Goal: Task Accomplishment & Management: Use online tool/utility

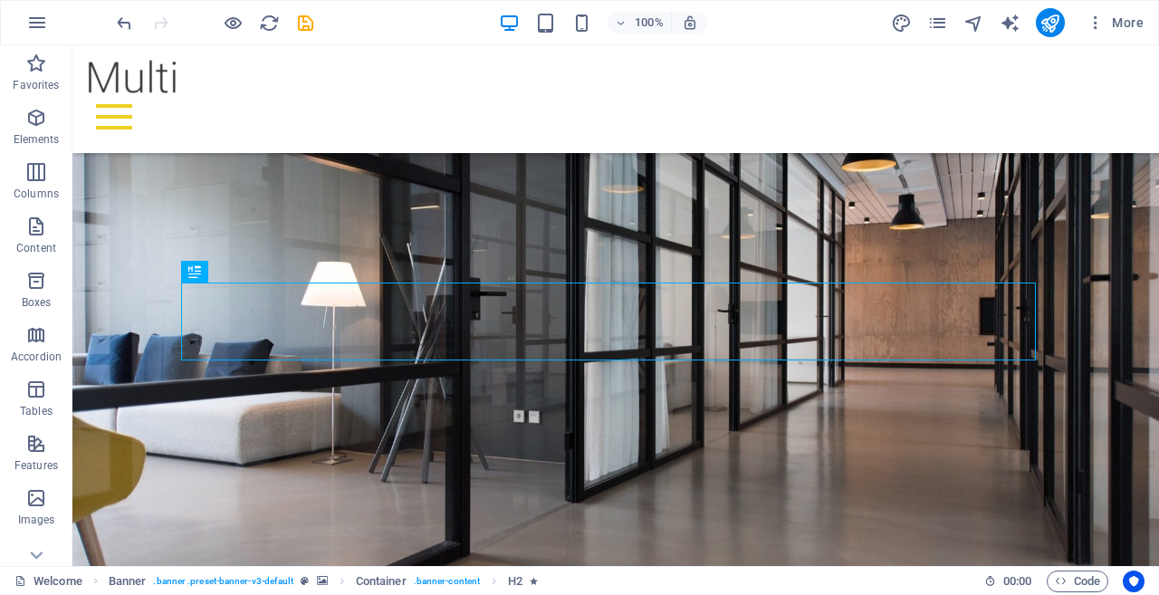
click at [1100, 19] on icon "button" at bounding box center [1095, 23] width 18 height 18
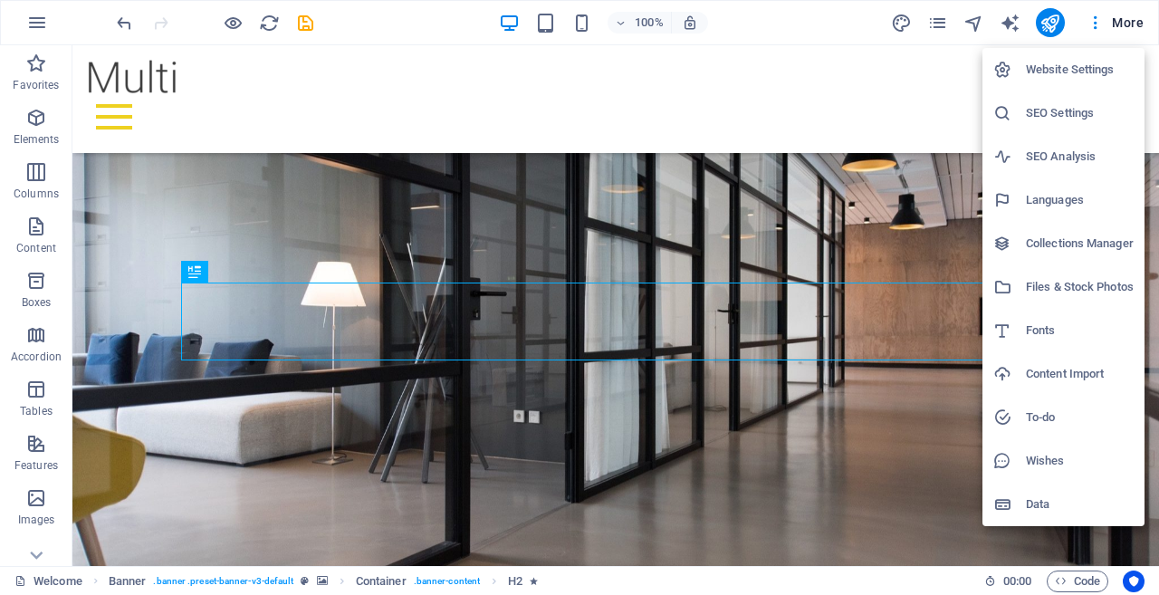
click at [696, 334] on div at bounding box center [579, 297] width 1159 height 595
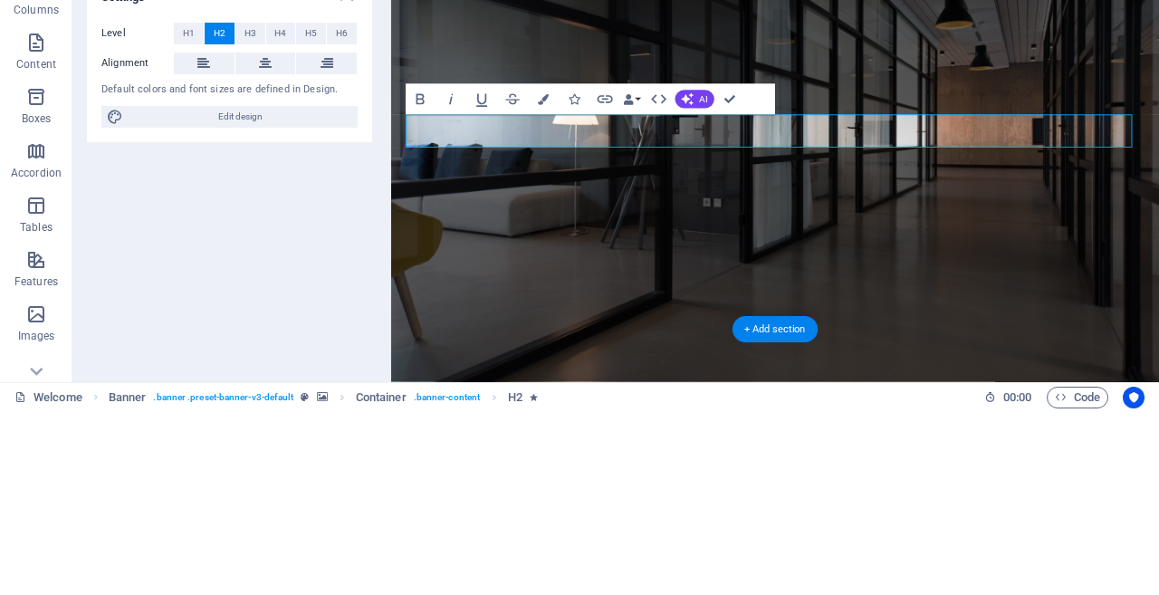
click at [262, 308] on span "Edit design" at bounding box center [241, 301] width 224 height 22
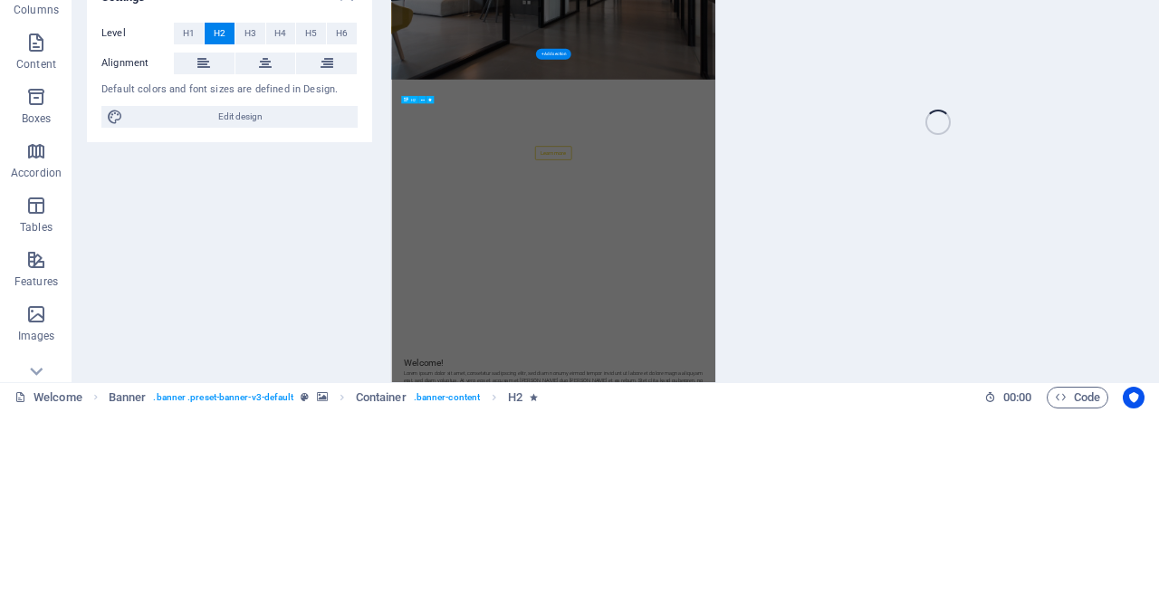
click at [187, 589] on span ". banner .preset-banner-v3-default" at bounding box center [223, 581] width 140 height 22
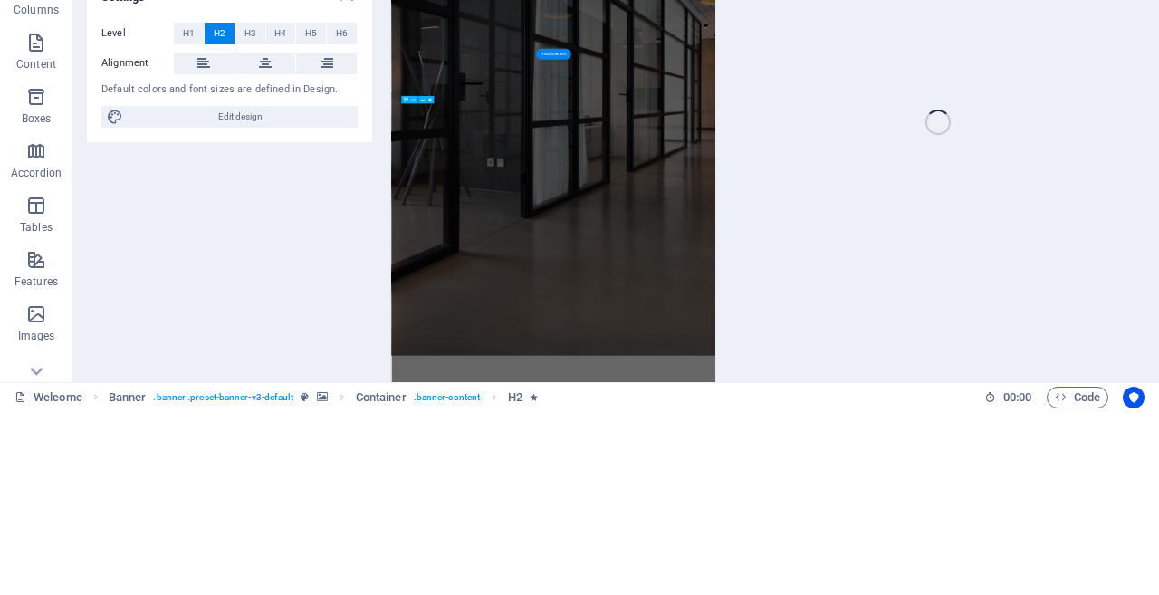
select select "px"
select select "300"
select select "px"
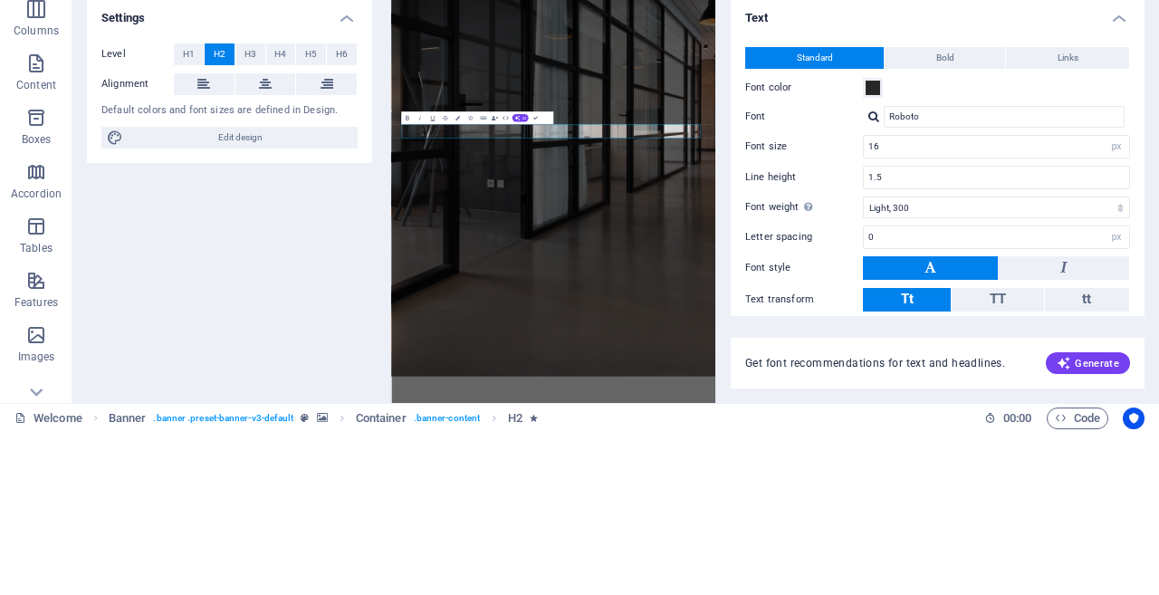
click at [329, 175] on h4 "Settings" at bounding box center [229, 175] width 285 height 33
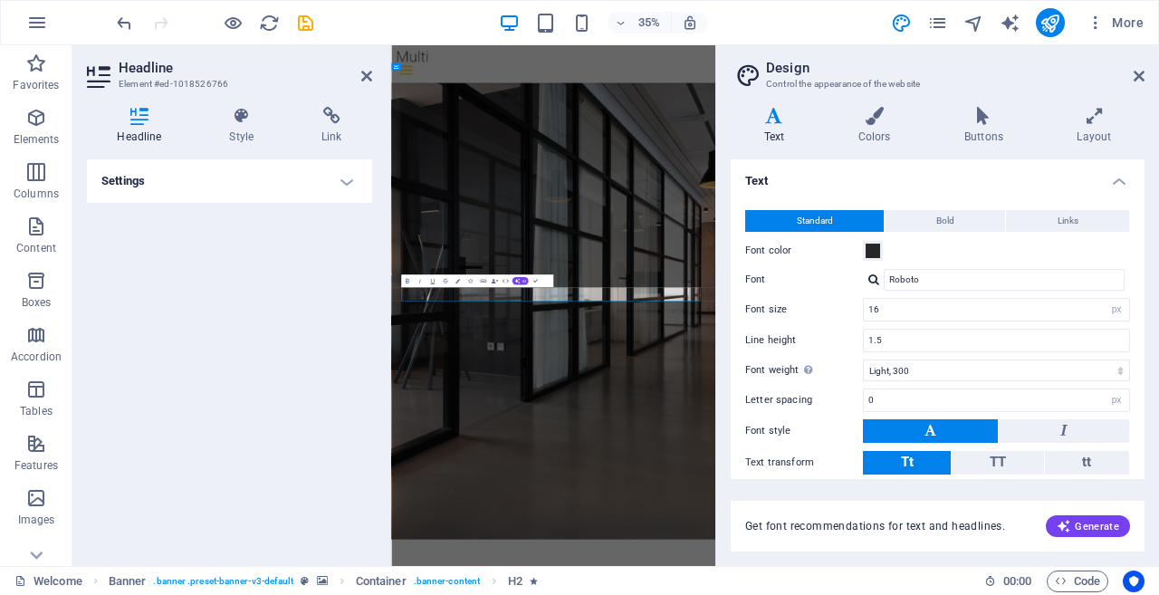
click at [244, 584] on span ". banner .preset-banner-v3-default" at bounding box center [223, 581] width 140 height 22
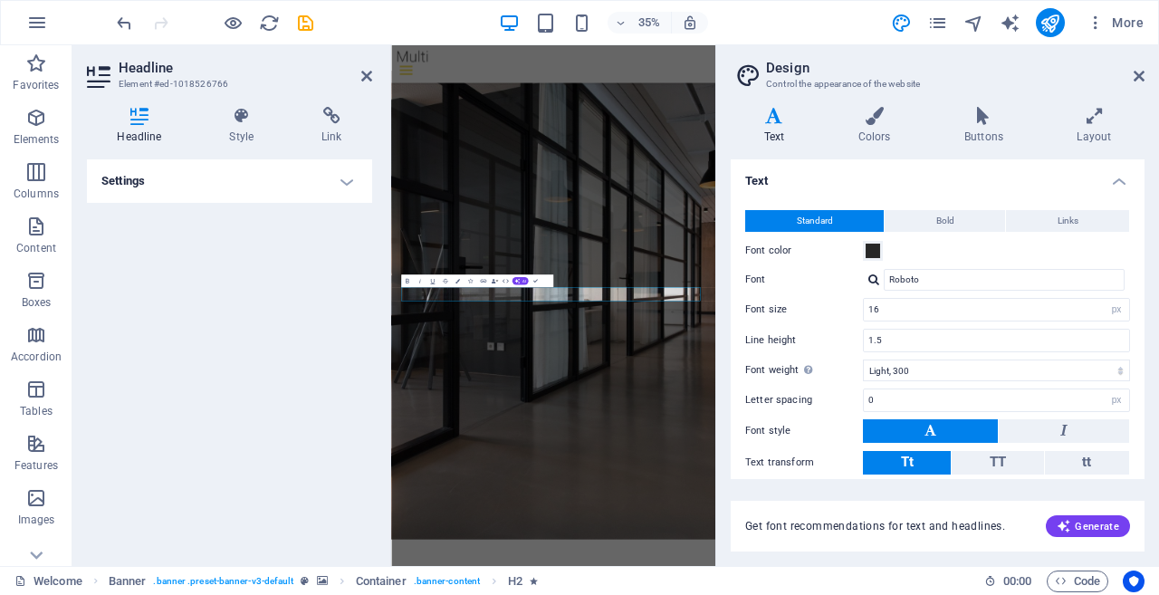
click at [1140, 25] on span "More" at bounding box center [1114, 23] width 57 height 18
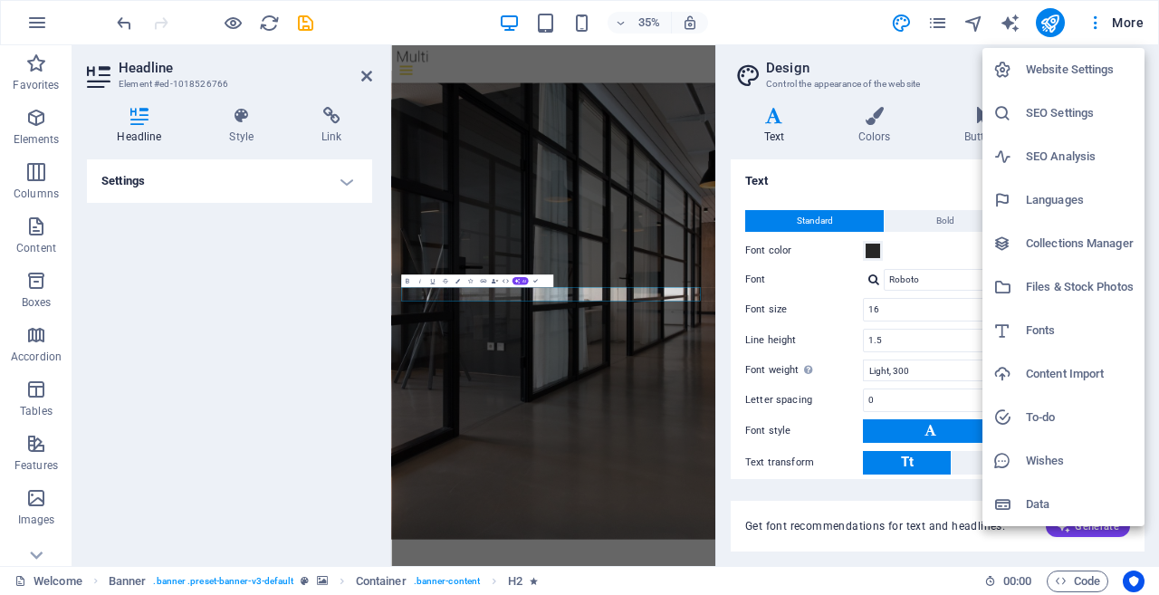
click at [1140, 25] on div at bounding box center [579, 297] width 1159 height 595
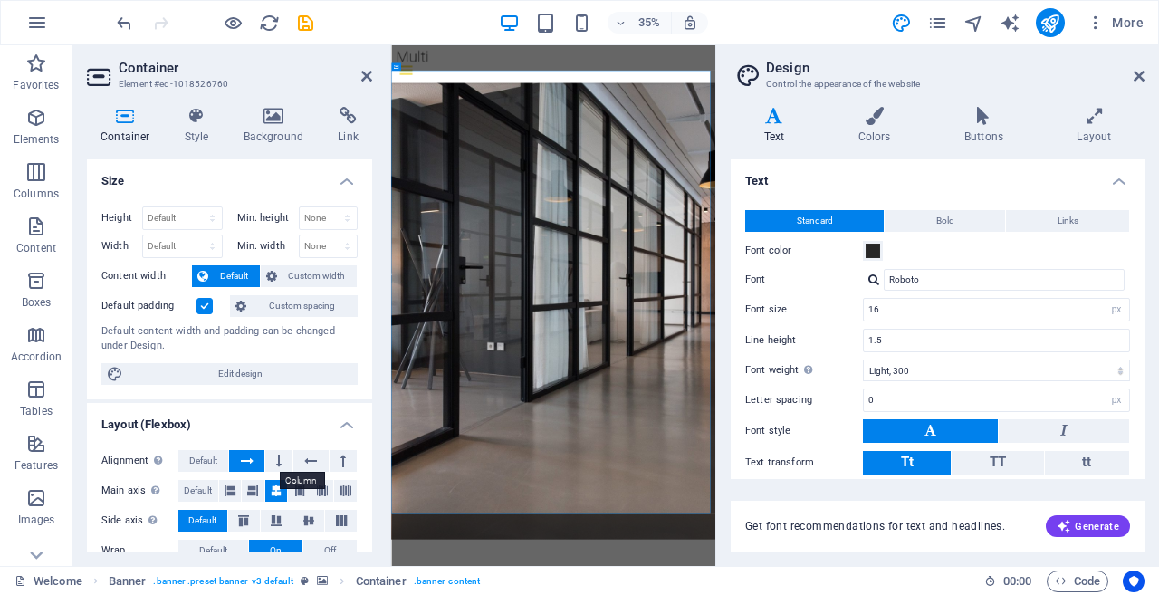
scroll to position [310, 0]
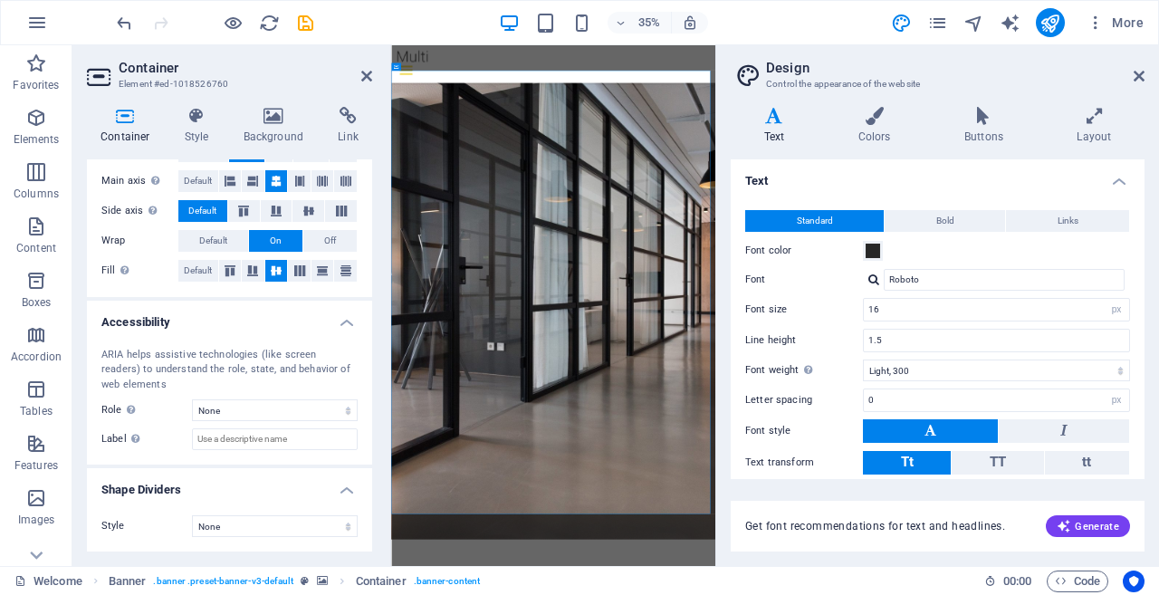
click at [267, 129] on h4 "Background" at bounding box center [277, 126] width 95 height 38
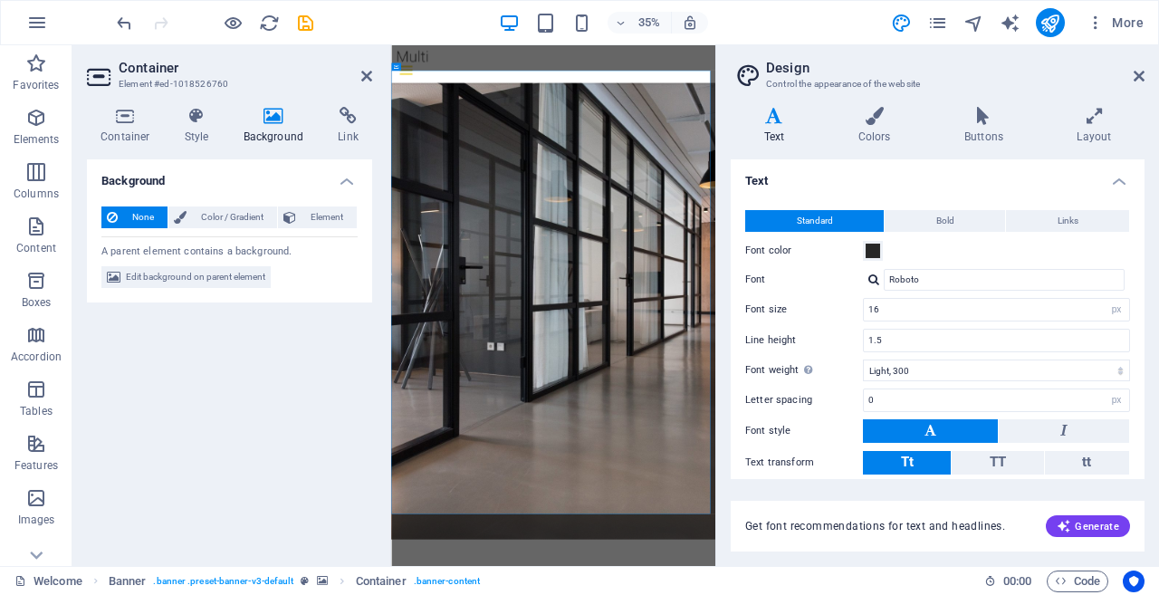
click at [178, 134] on h4 "Style" at bounding box center [200, 126] width 59 height 38
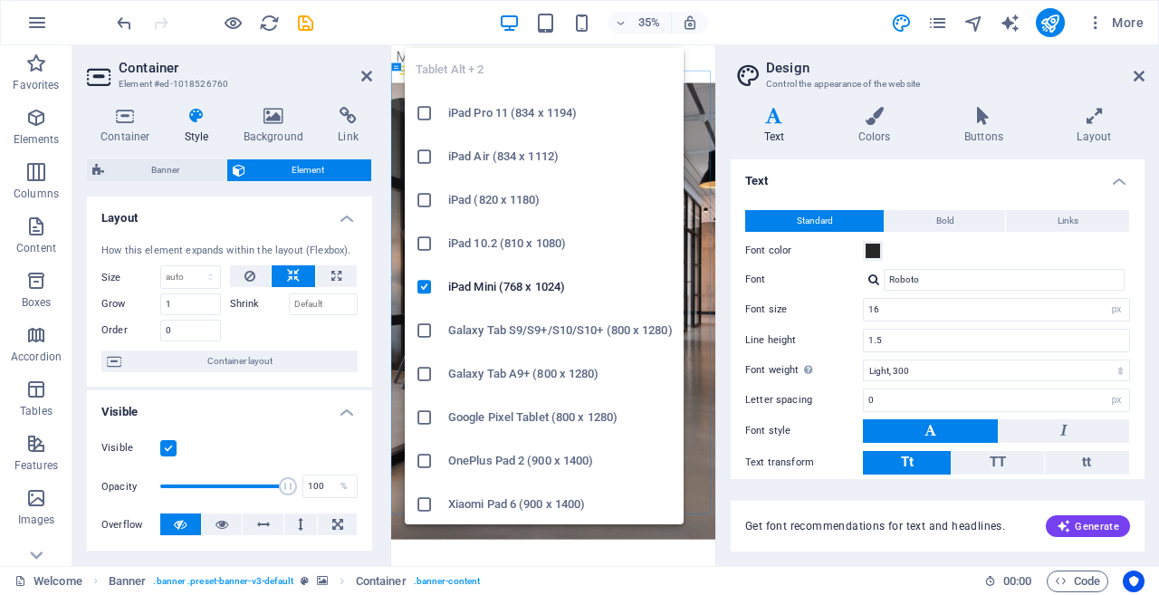
click at [545, 28] on icon "button" at bounding box center [545, 23] width 21 height 21
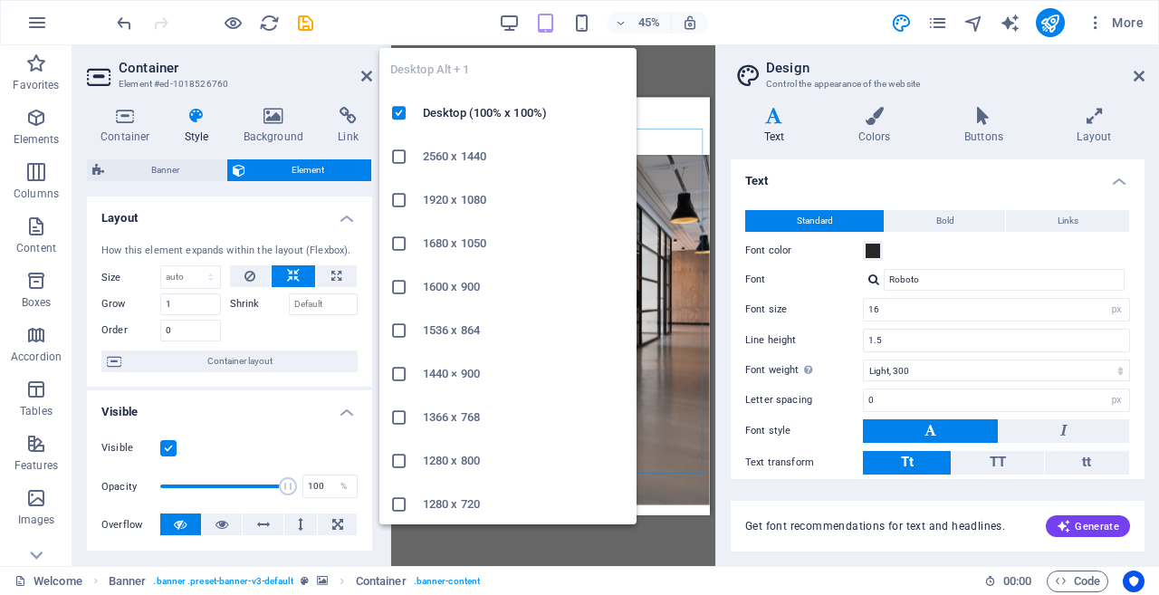
click at [514, 23] on icon "button" at bounding box center [509, 23] width 21 height 21
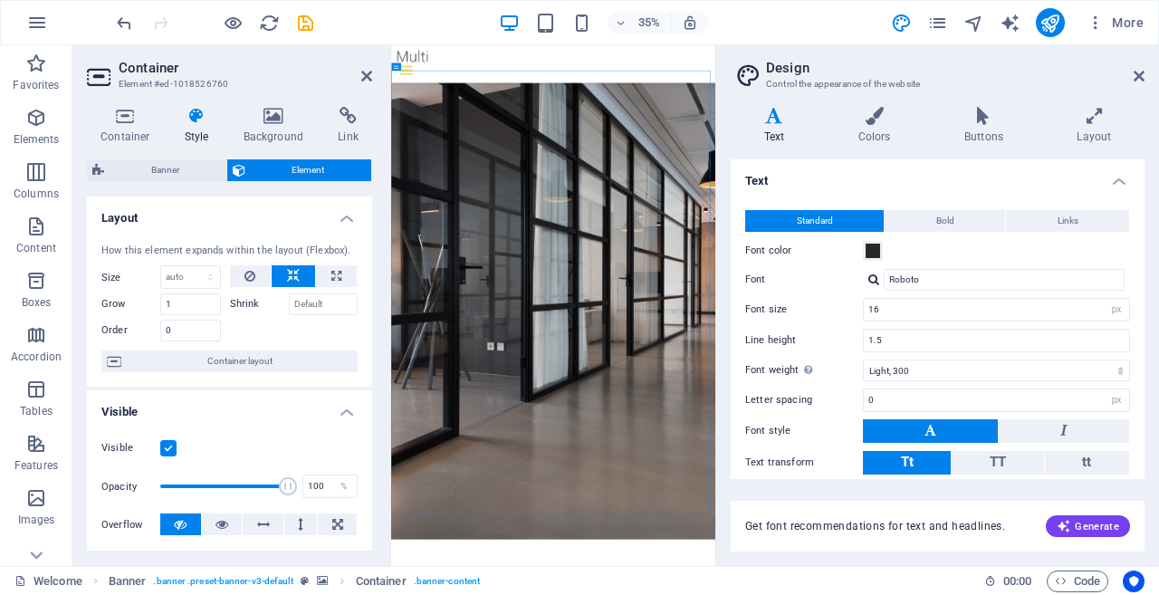
click at [386, 19] on div "35% More" at bounding box center [632, 22] width 1038 height 29
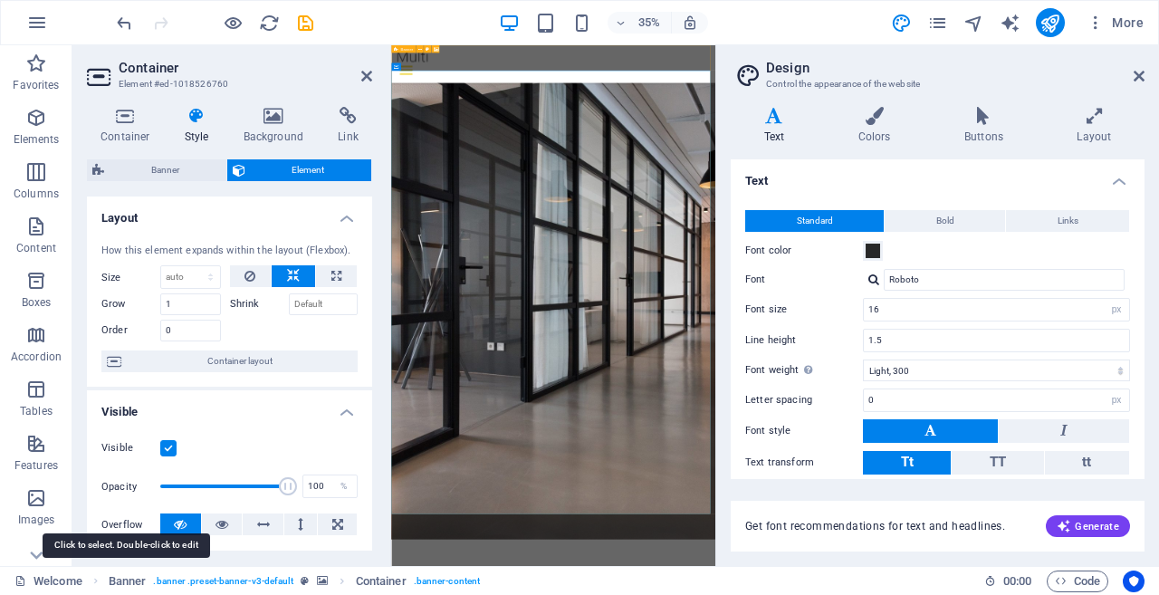
click at [139, 582] on span "Banner" at bounding box center [128, 581] width 38 height 22
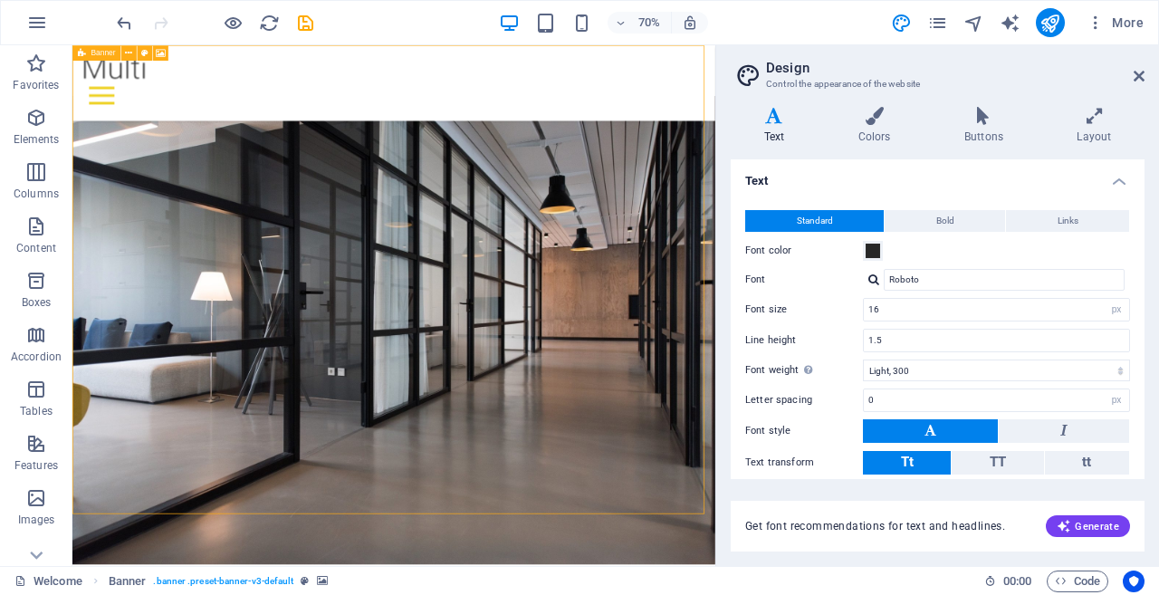
click at [179, 582] on span ". banner .preset-banner-v3-default" at bounding box center [223, 581] width 140 height 22
click at [181, 581] on span ". banner .preset-banner-v3-default" at bounding box center [223, 581] width 140 height 22
click at [788, 76] on h3 "Control the appearance of the website" at bounding box center [937, 84] width 342 height 16
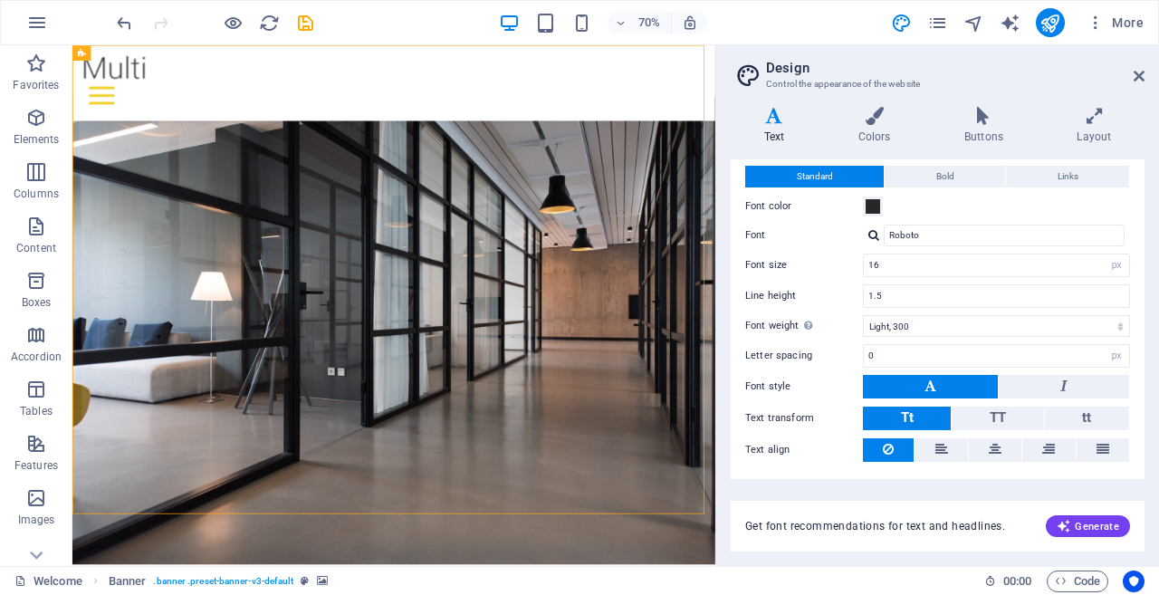
scroll to position [0, 0]
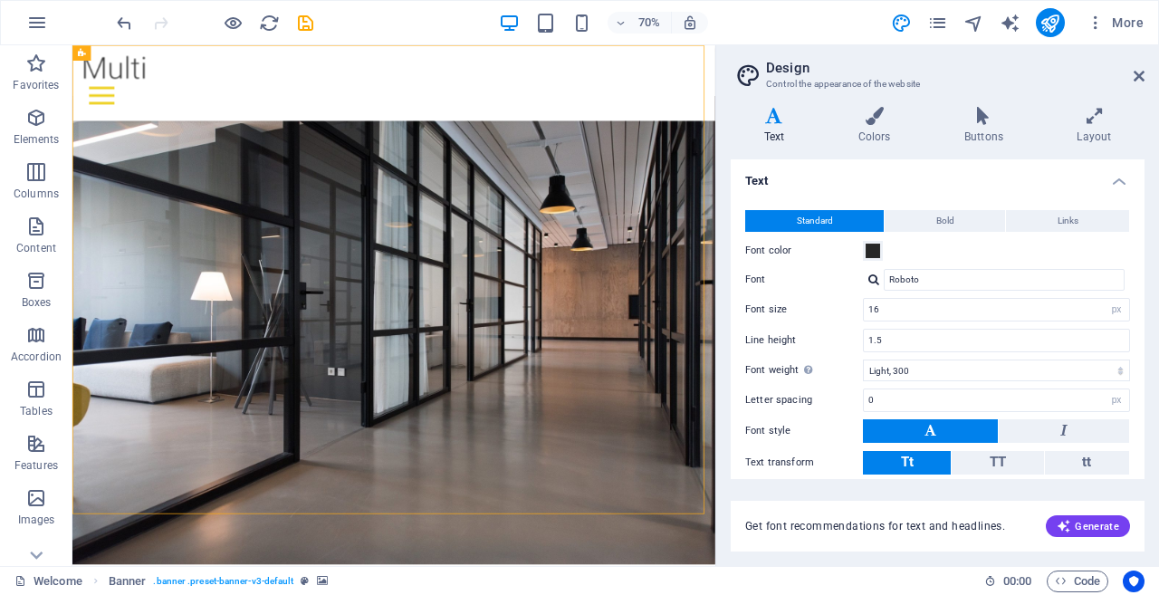
click at [642, 23] on h6 "70%" at bounding box center [649, 23] width 29 height 22
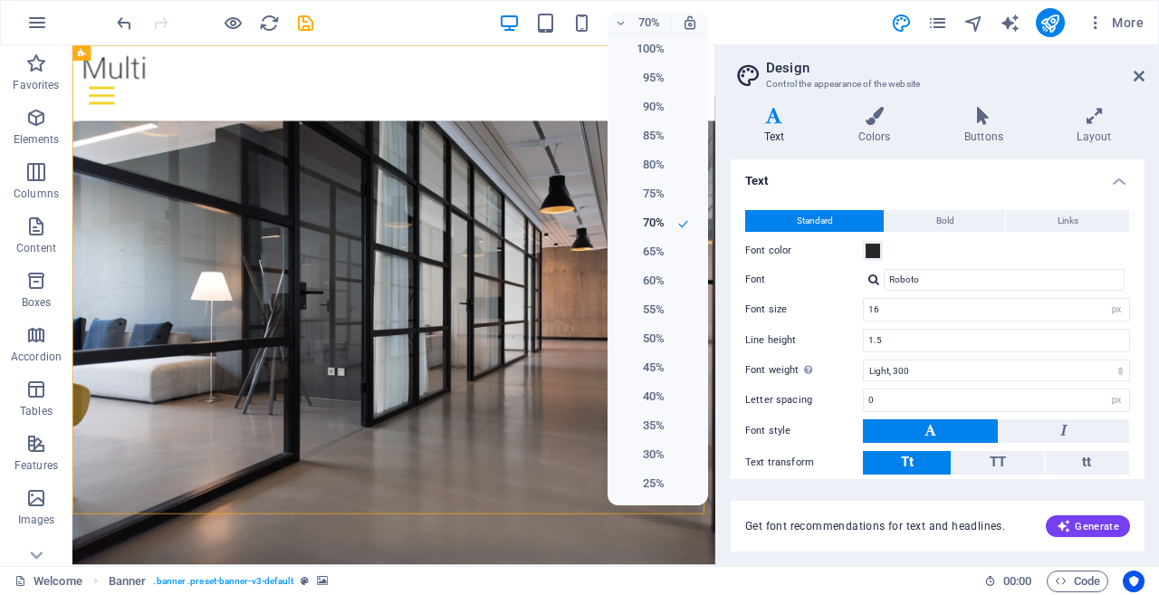
click at [662, 53] on h6 "100%" at bounding box center [641, 49] width 46 height 22
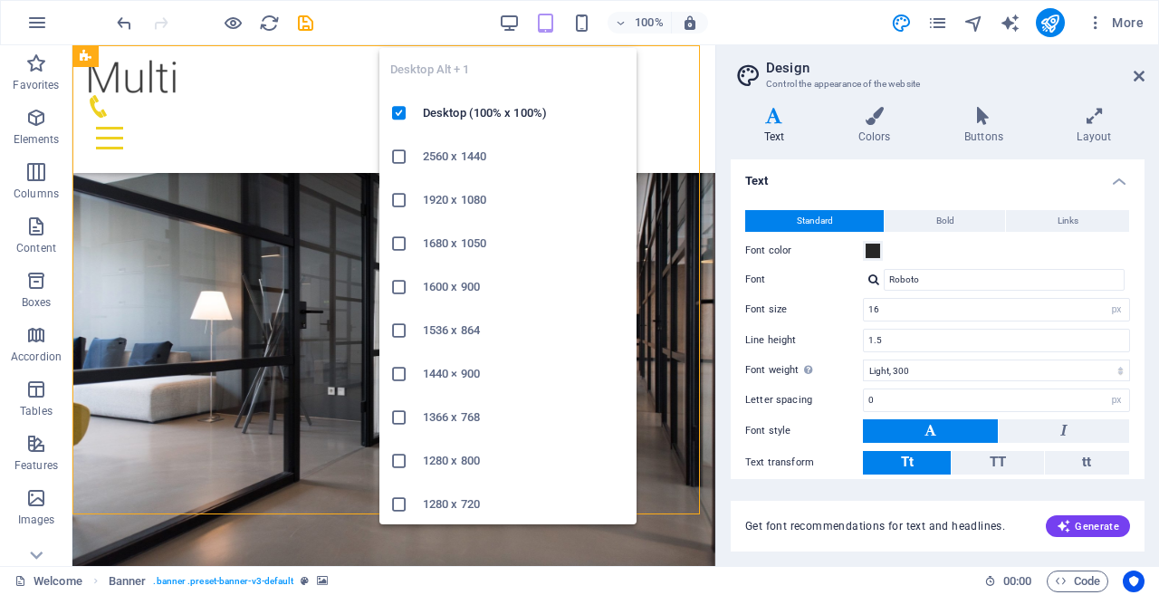
click at [502, 24] on icon "button" at bounding box center [509, 23] width 21 height 21
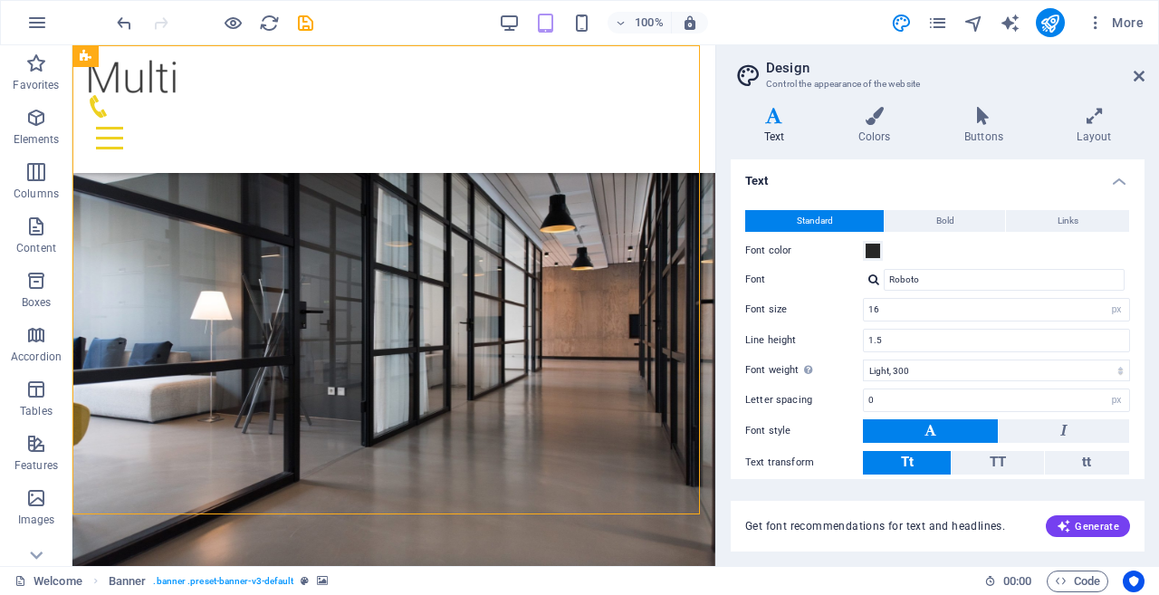
click at [453, 22] on div "100% More" at bounding box center [632, 22] width 1038 height 29
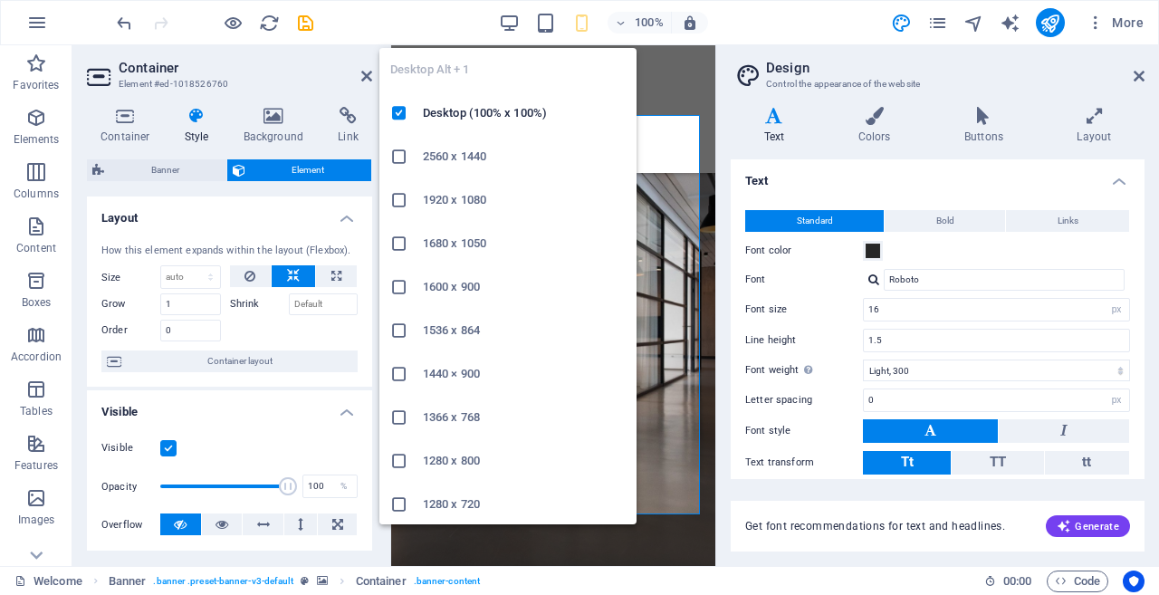
click at [509, 19] on icon "button" at bounding box center [509, 23] width 21 height 21
click at [510, 20] on icon "button" at bounding box center [509, 23] width 21 height 21
click at [488, 110] on h6 "Desktop (100% x 100%)" at bounding box center [524, 113] width 203 height 22
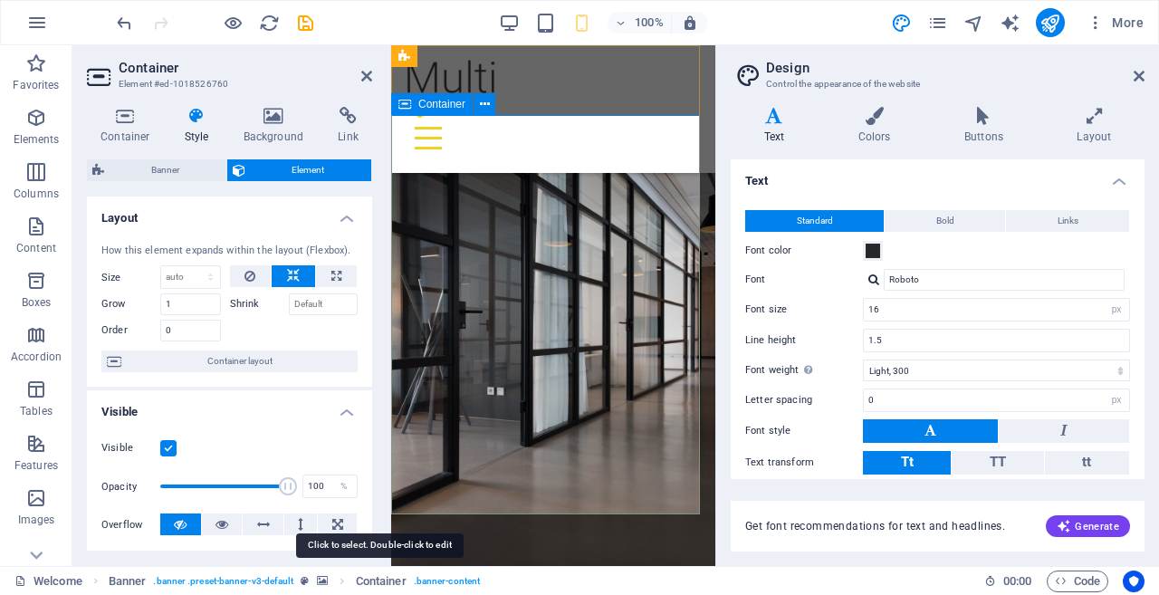
click at [364, 579] on span "Container" at bounding box center [381, 581] width 51 height 22
click at [366, 579] on span "Container" at bounding box center [381, 581] width 51 height 22
